Goal: Transaction & Acquisition: Download file/media

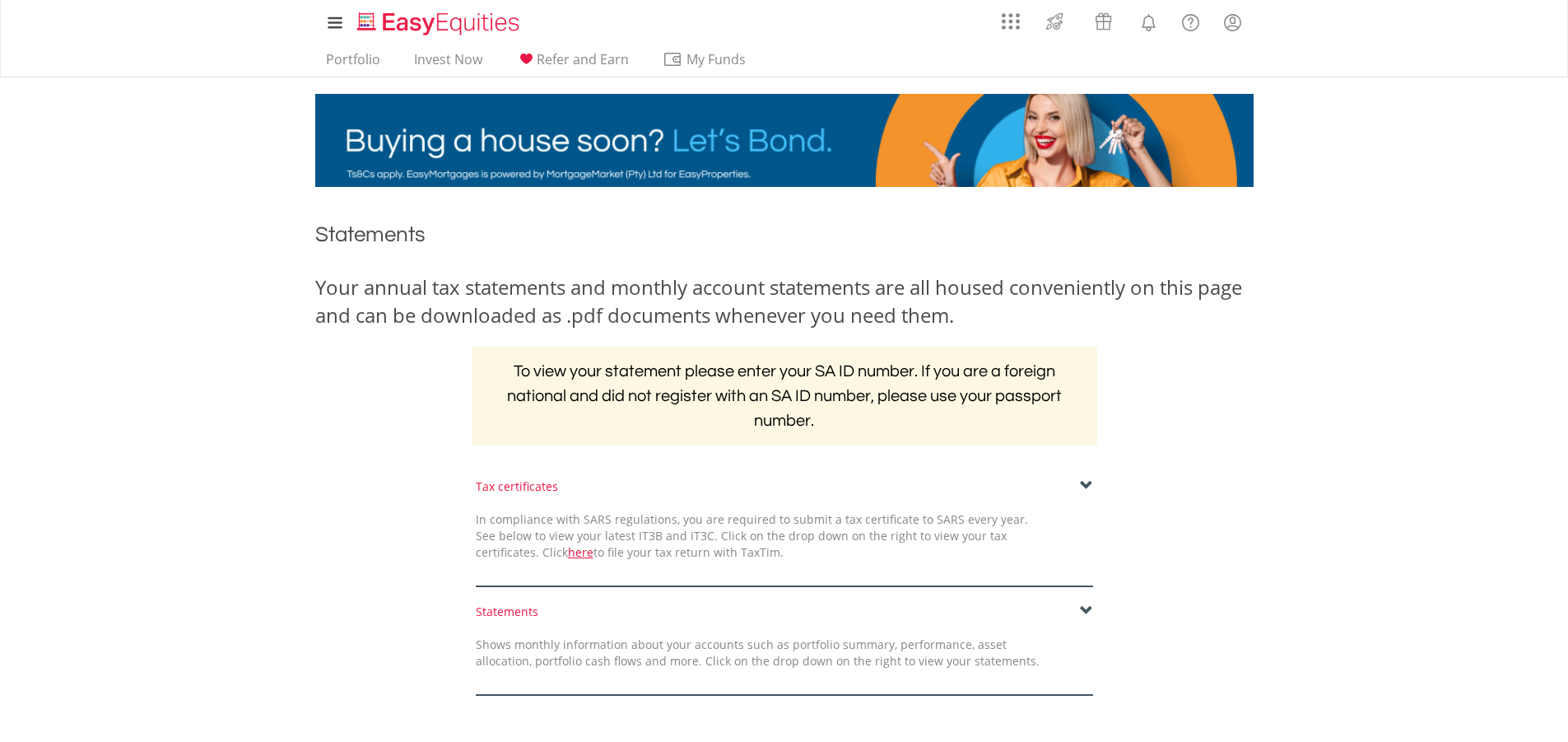
click at [1082, 482] on span at bounding box center [1087, 486] width 14 height 14
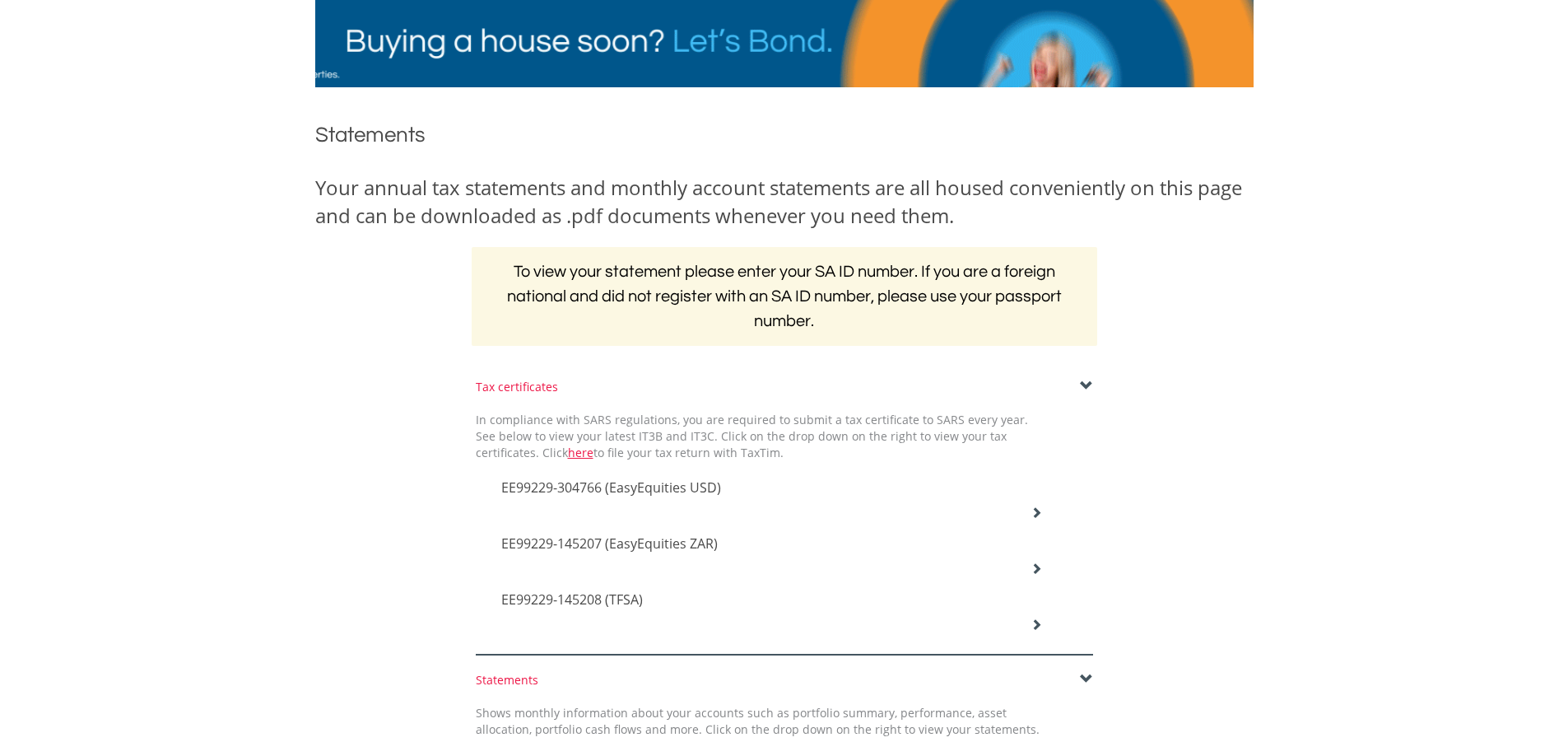
scroll to position [247, 0]
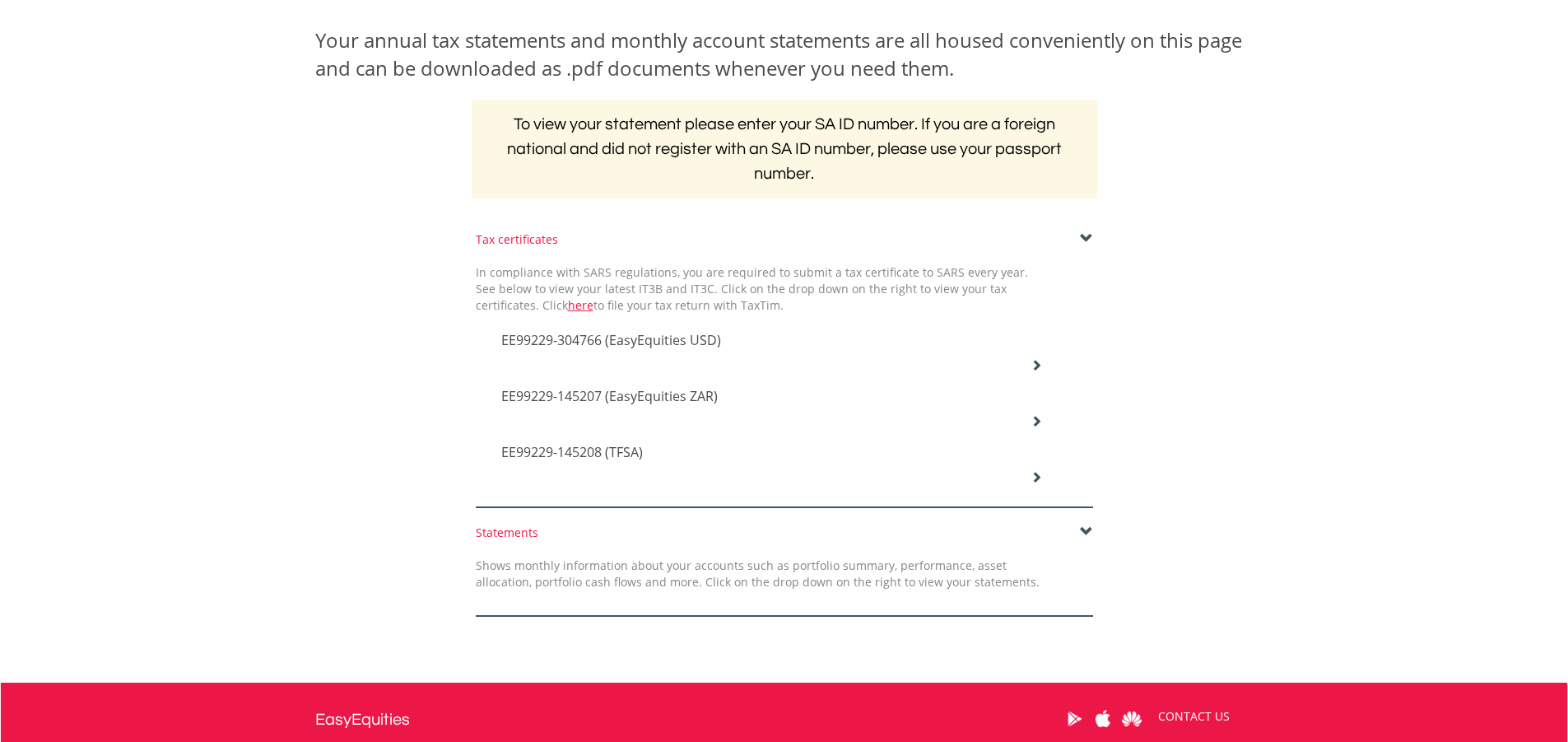
click at [1022, 358] on div "EE99229-304766 (EasyEquities USD)" at bounding box center [772, 342] width 566 height 56
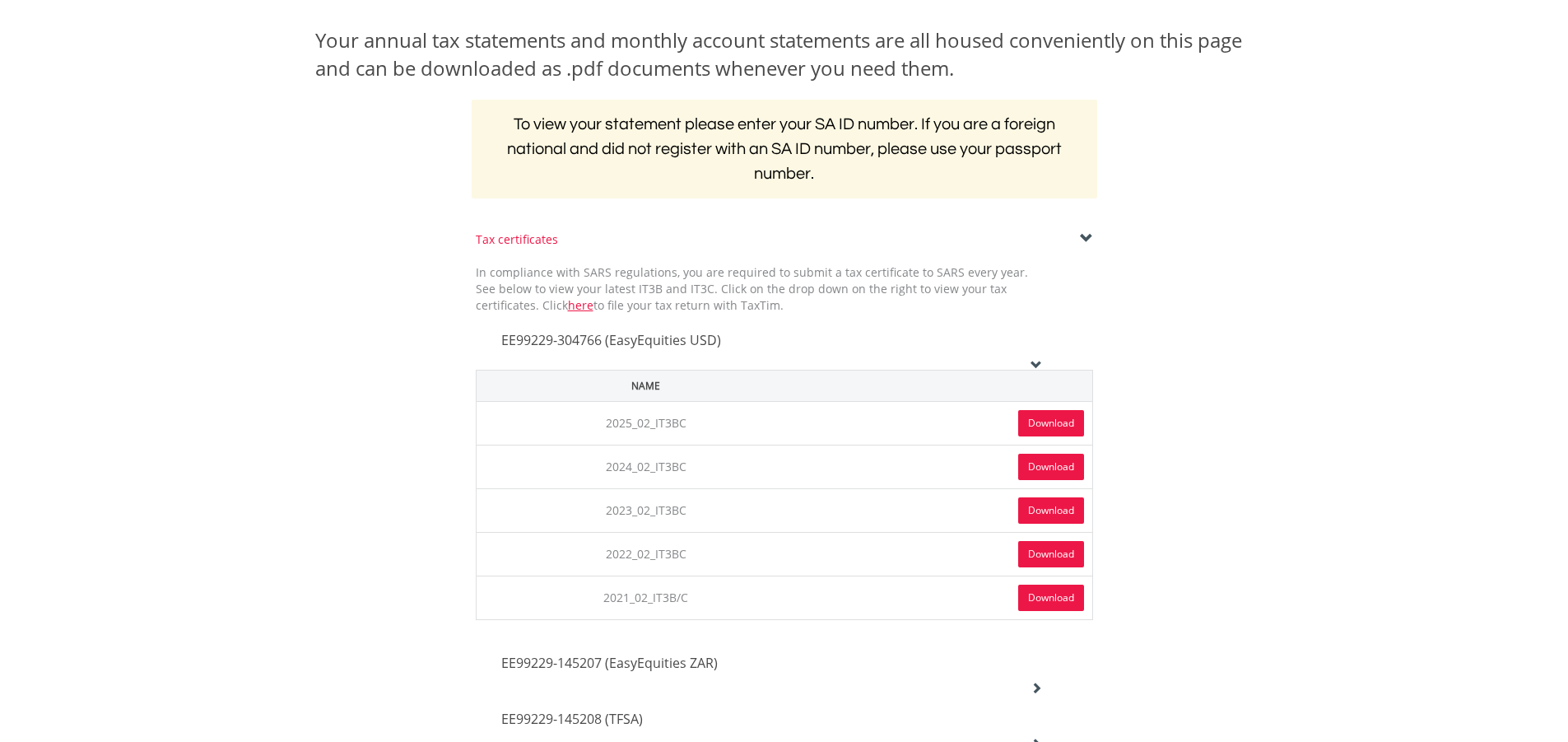
click at [1043, 423] on link "Download" at bounding box center [1052, 423] width 66 height 26
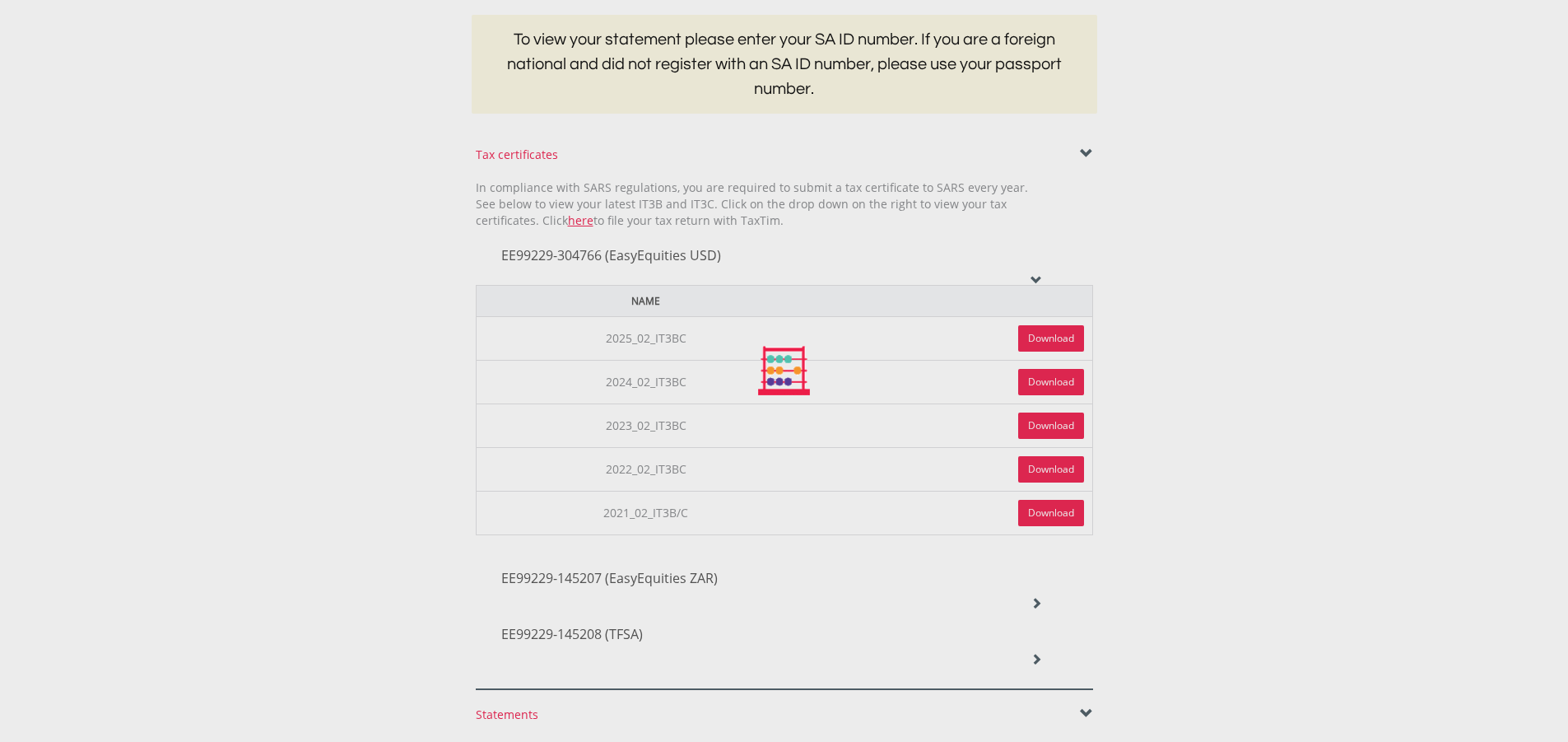
scroll to position [411, 0]
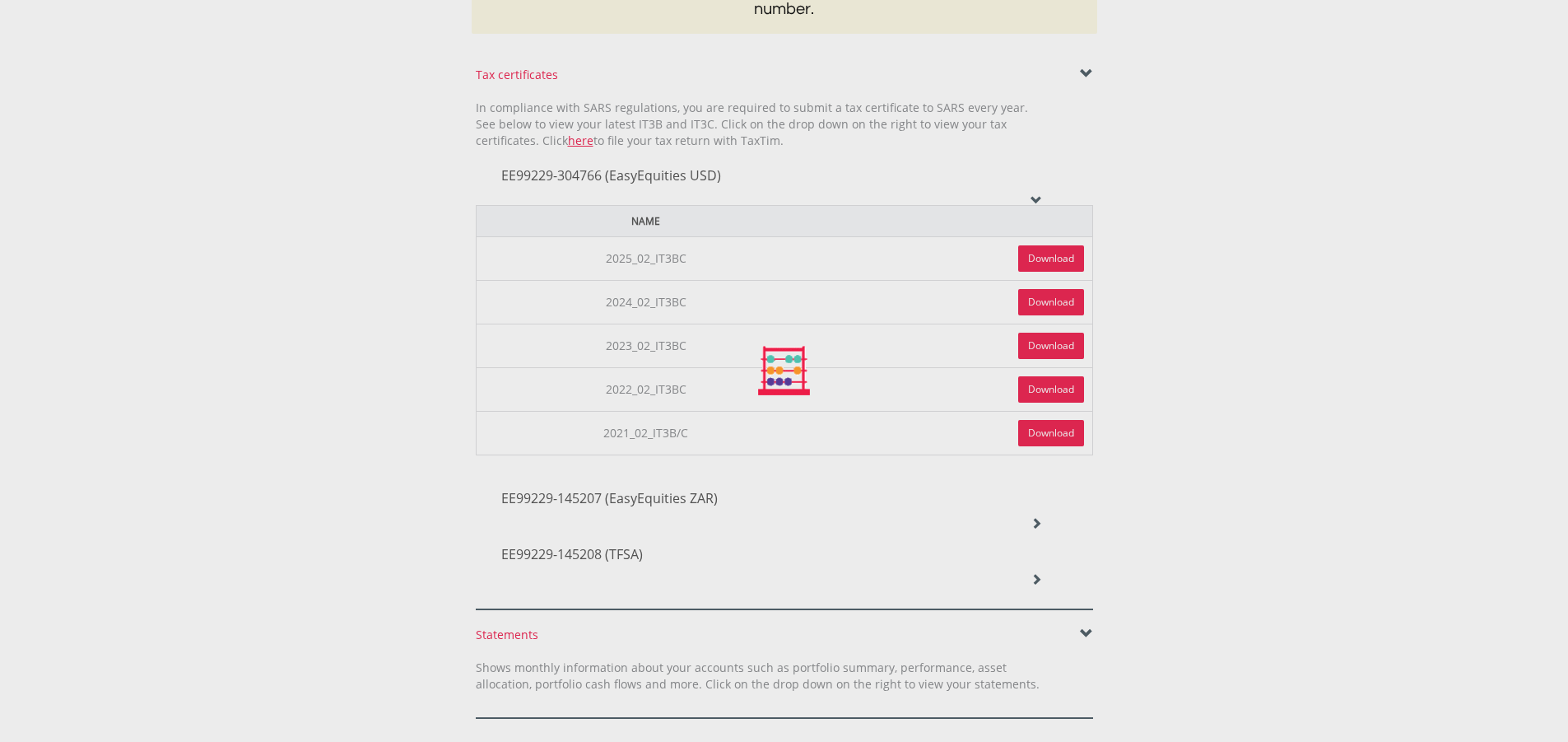
click at [1037, 526] on div at bounding box center [784, 371] width 1568 height 742
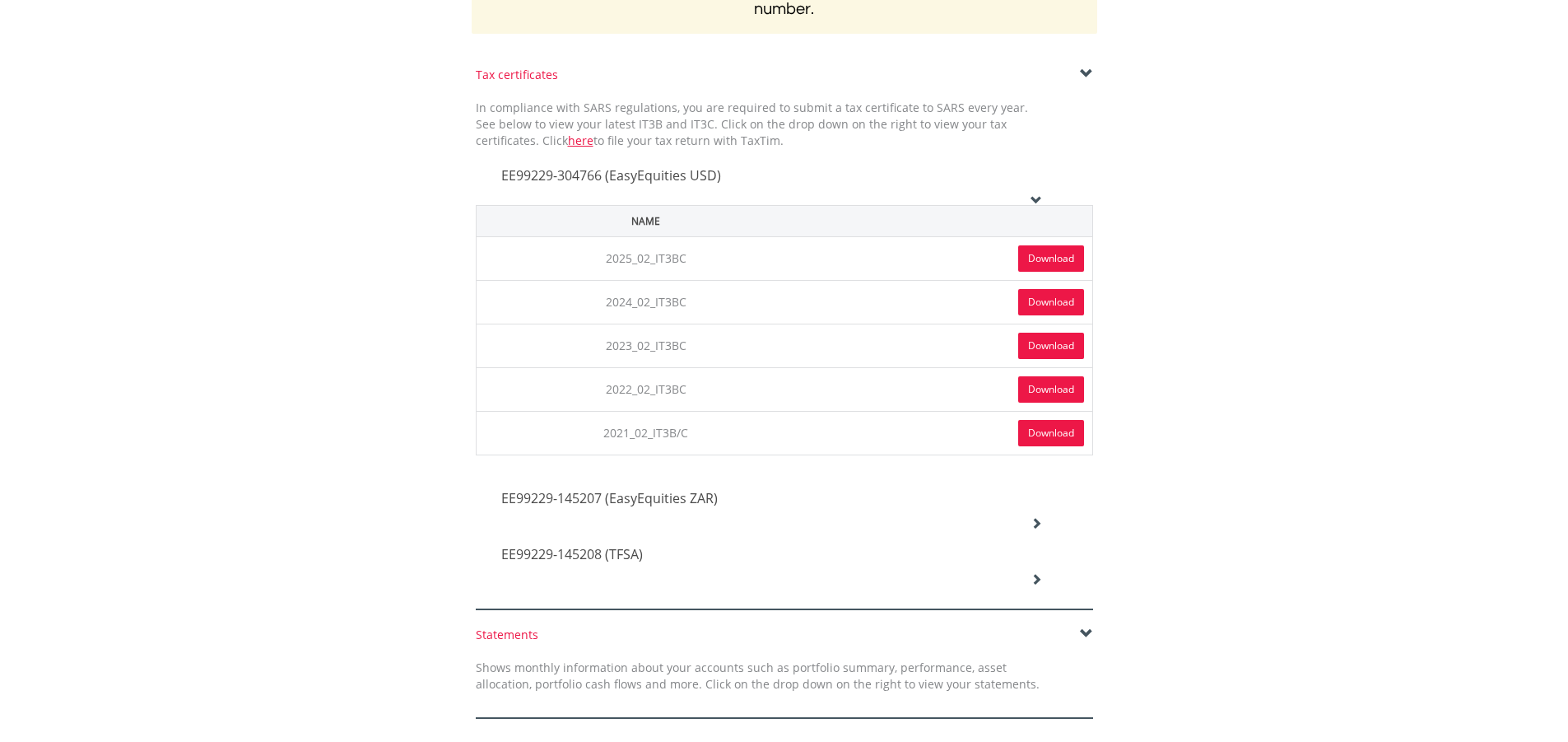
click at [1037, 526] on icon at bounding box center [1037, 523] width 12 height 12
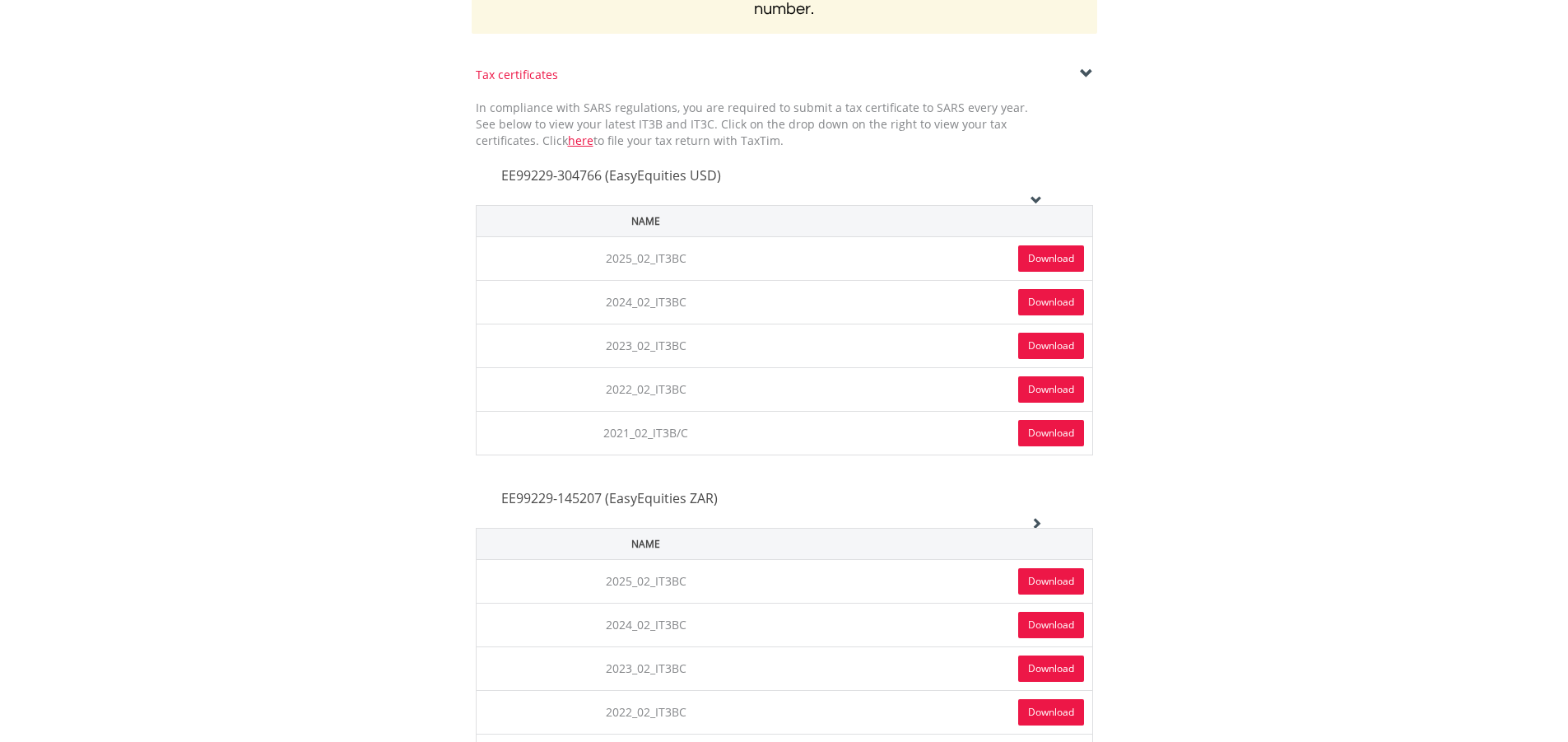
click at [1037, 574] on link "Download" at bounding box center [1052, 580] width 66 height 26
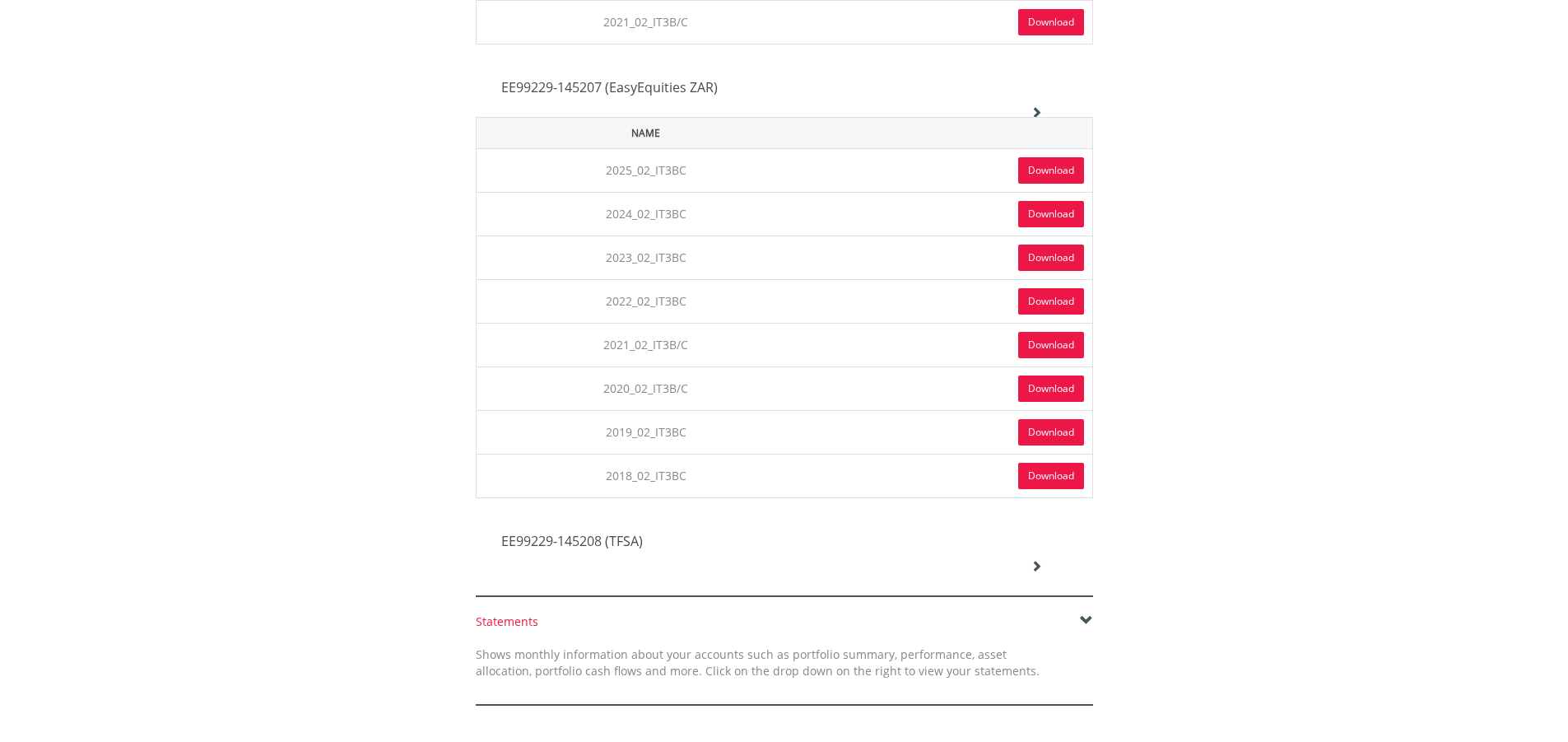
scroll to position [823, 0]
click at [1043, 564] on div "EE99229-145208 (TFSA)" at bounding box center [772, 541] width 566 height 56
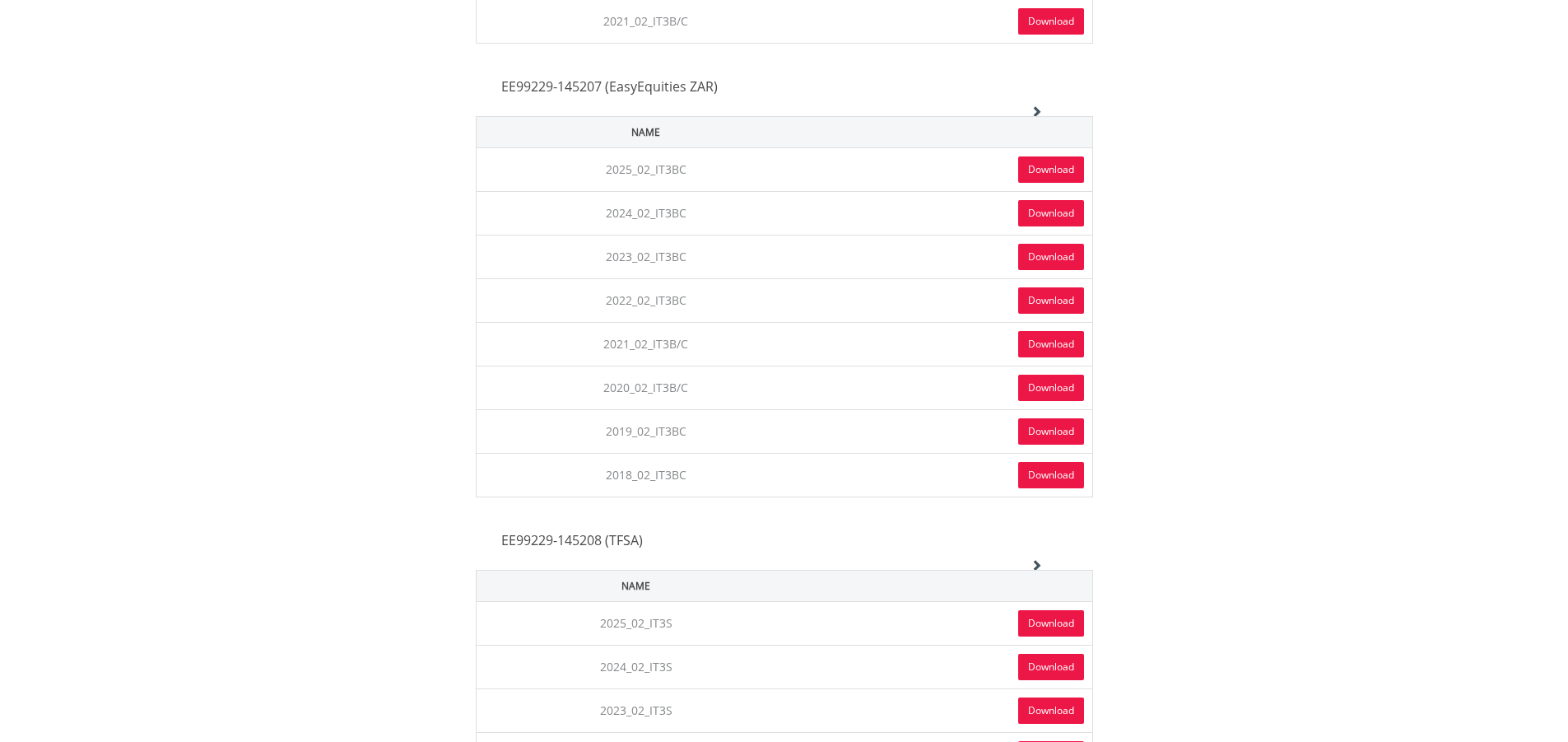
click at [1034, 615] on link "Download" at bounding box center [1052, 623] width 66 height 26
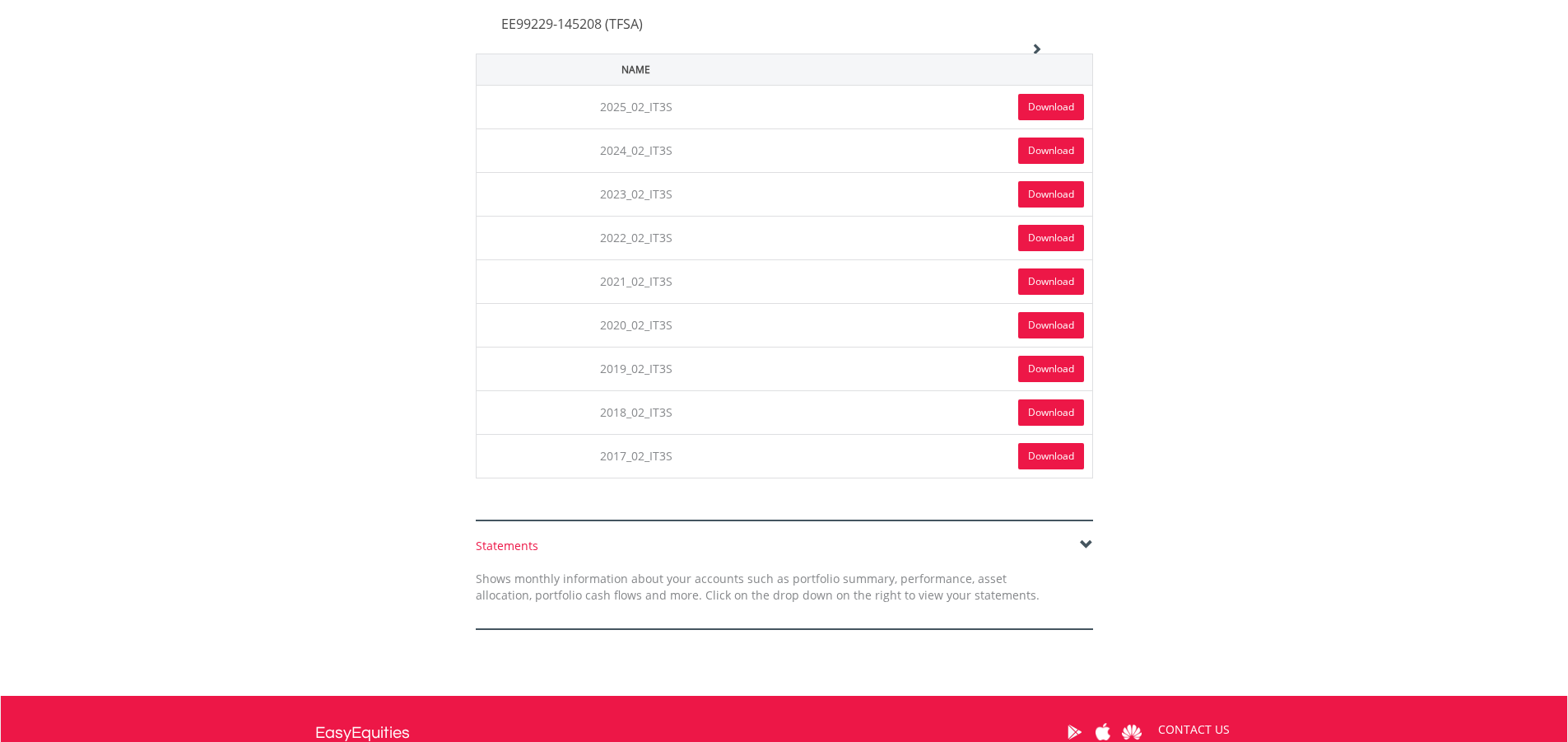
scroll to position [1481, 0]
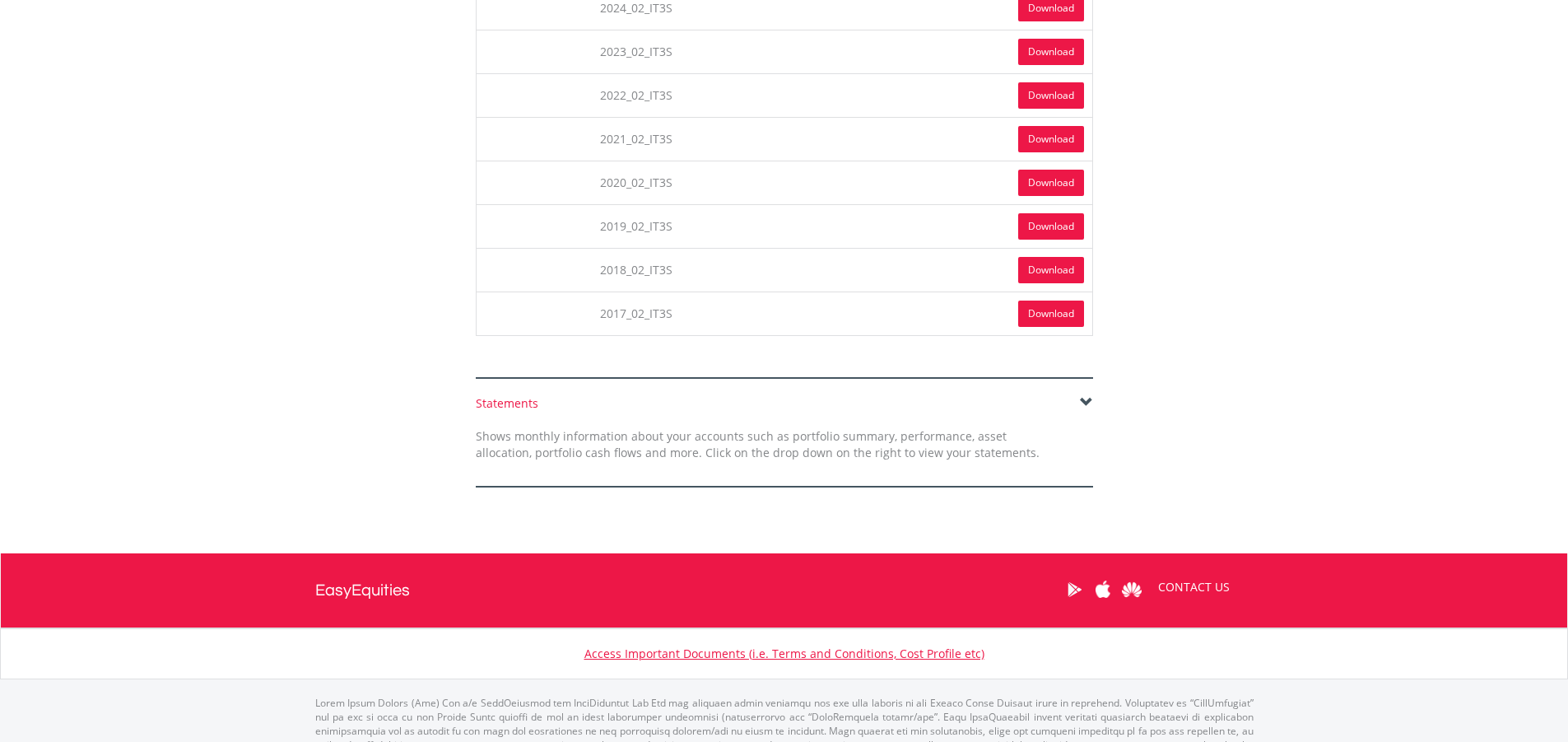
click at [1082, 404] on span at bounding box center [1087, 403] width 14 height 14
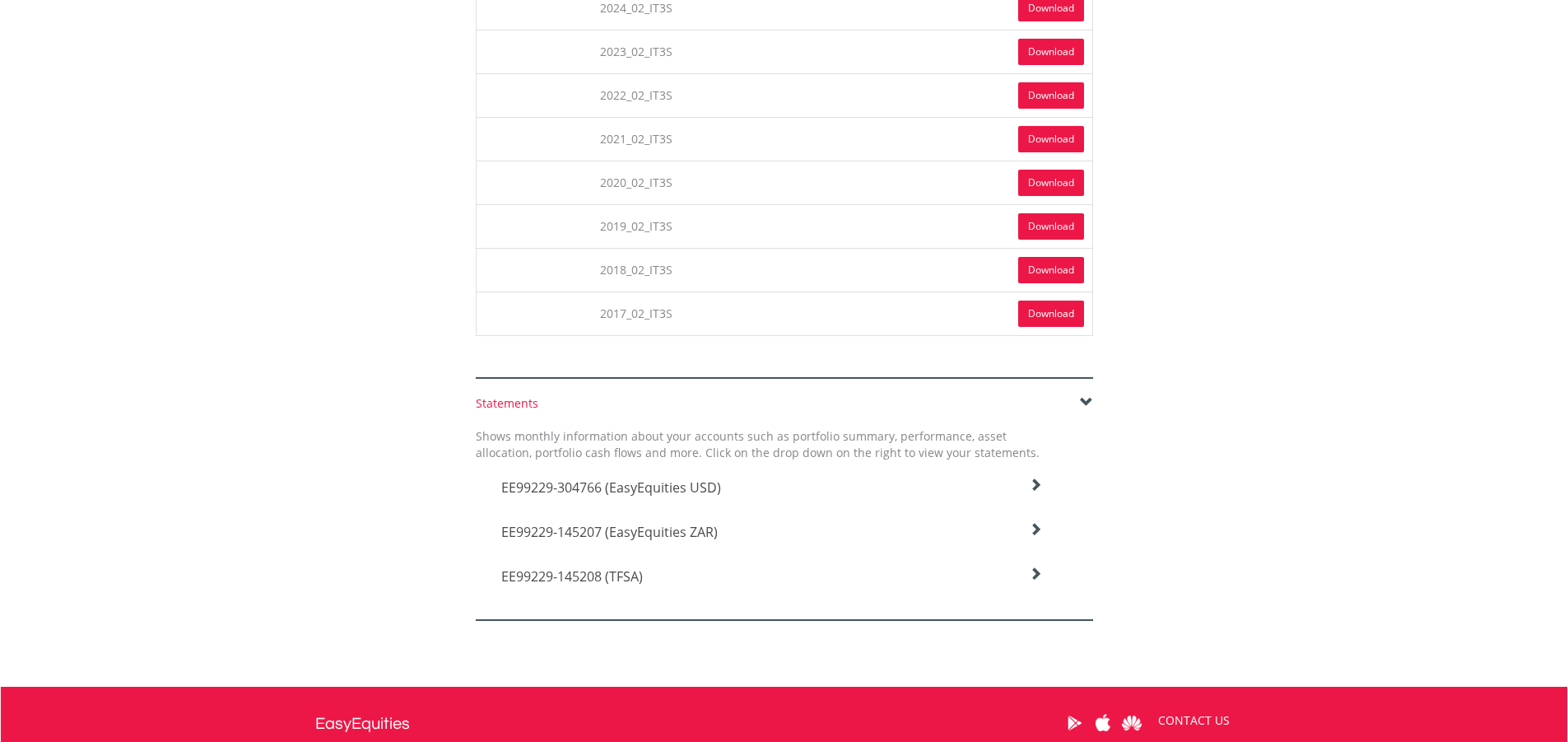
click at [1036, 484] on icon at bounding box center [1036, 485] width 14 height 14
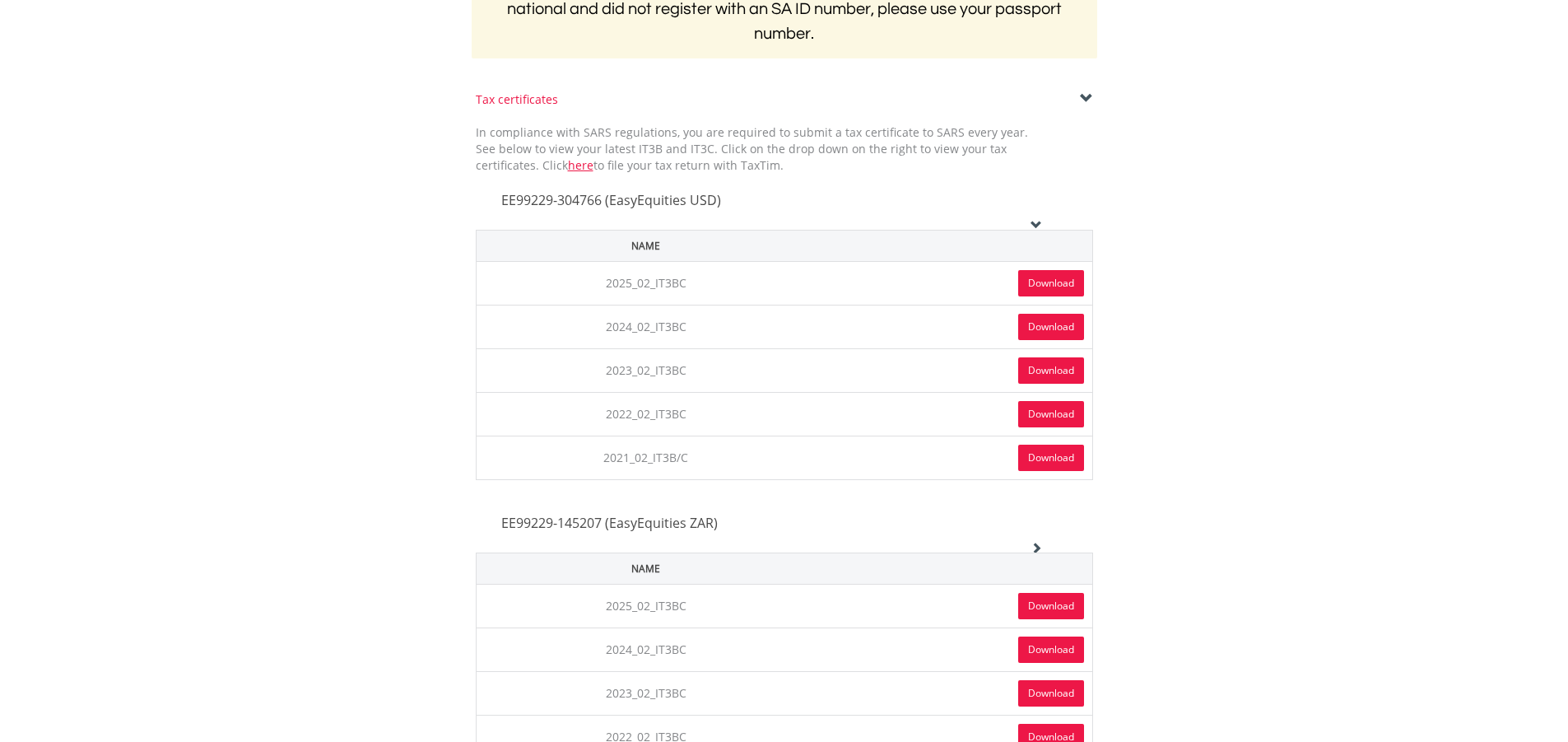
scroll to position [0, 0]
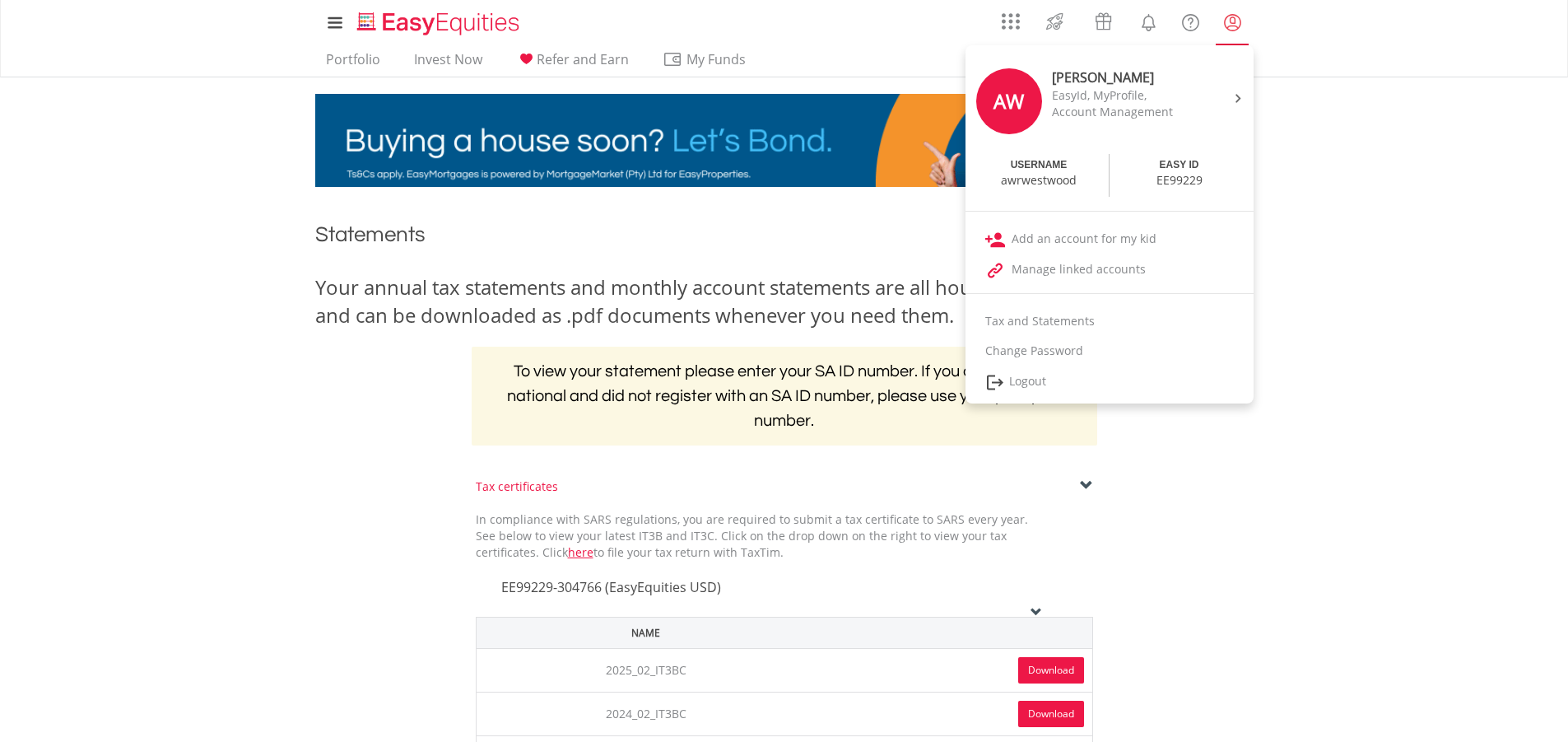
click at [1241, 32] on lord-icon "My Profile" at bounding box center [1233, 23] width 20 height 20
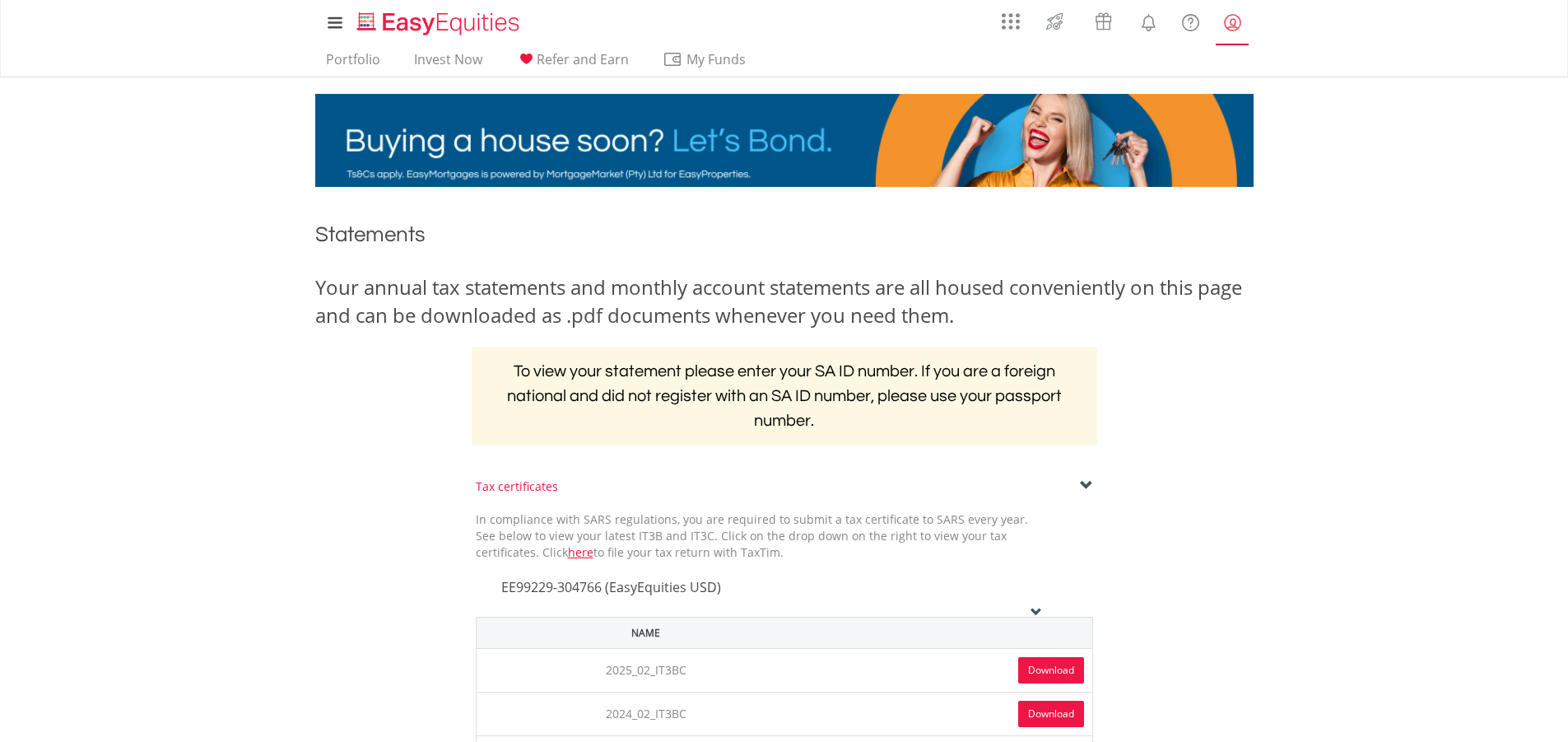
click at [1230, 33] on link "My Profile" at bounding box center [1233, 22] width 42 height 36
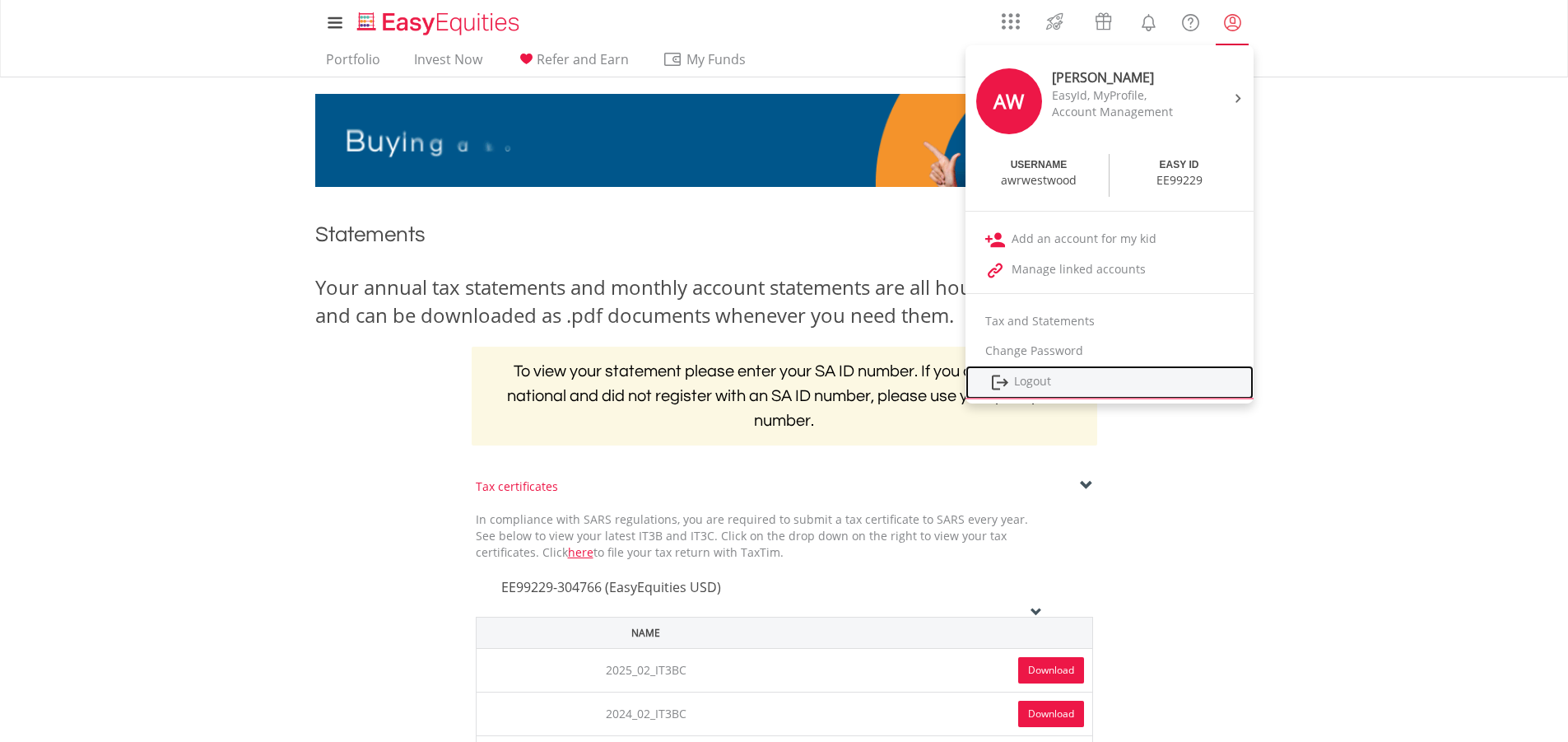
click at [1025, 384] on link "Logout" at bounding box center [1109, 382] width 289 height 34
